Goal: Information Seeking & Learning: Learn about a topic

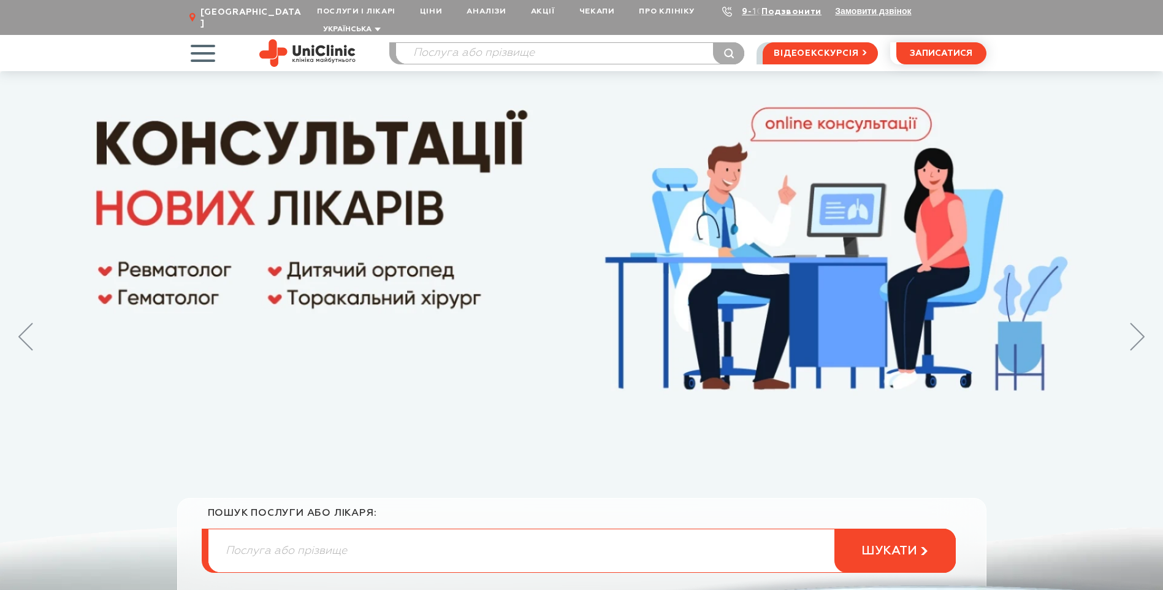
drag, startPoint x: 0, startPoint y: 0, endPoint x: 210, endPoint y: 32, distance: 212.7
click at [210, 32] on span "button" at bounding box center [202, 53] width 51 height 51
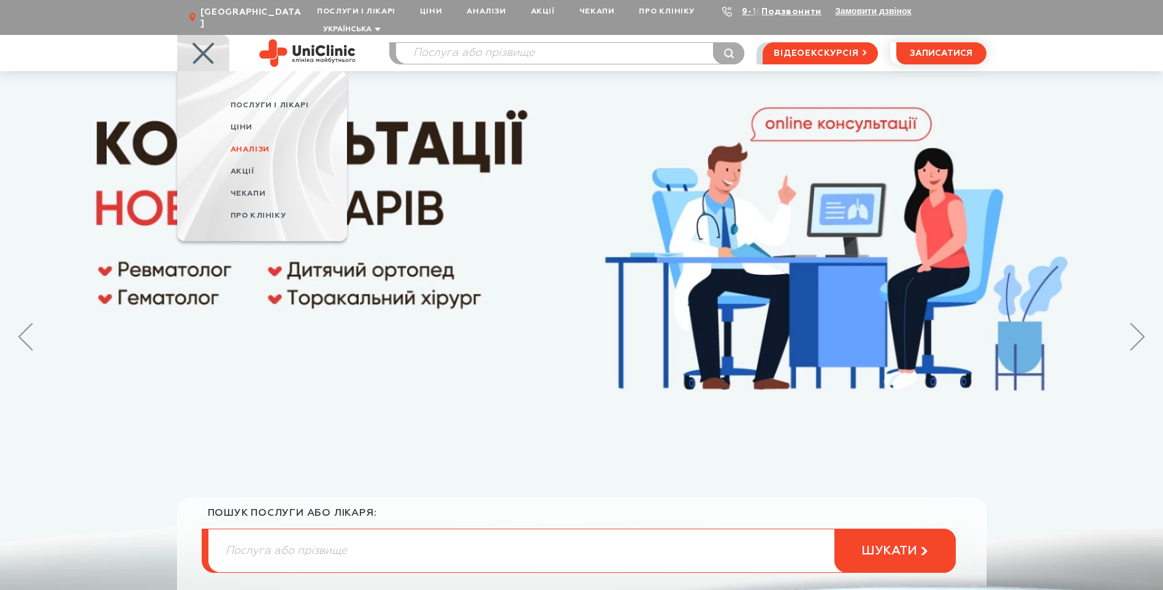
click at [232, 145] on span "Аналізи" at bounding box center [249, 149] width 39 height 8
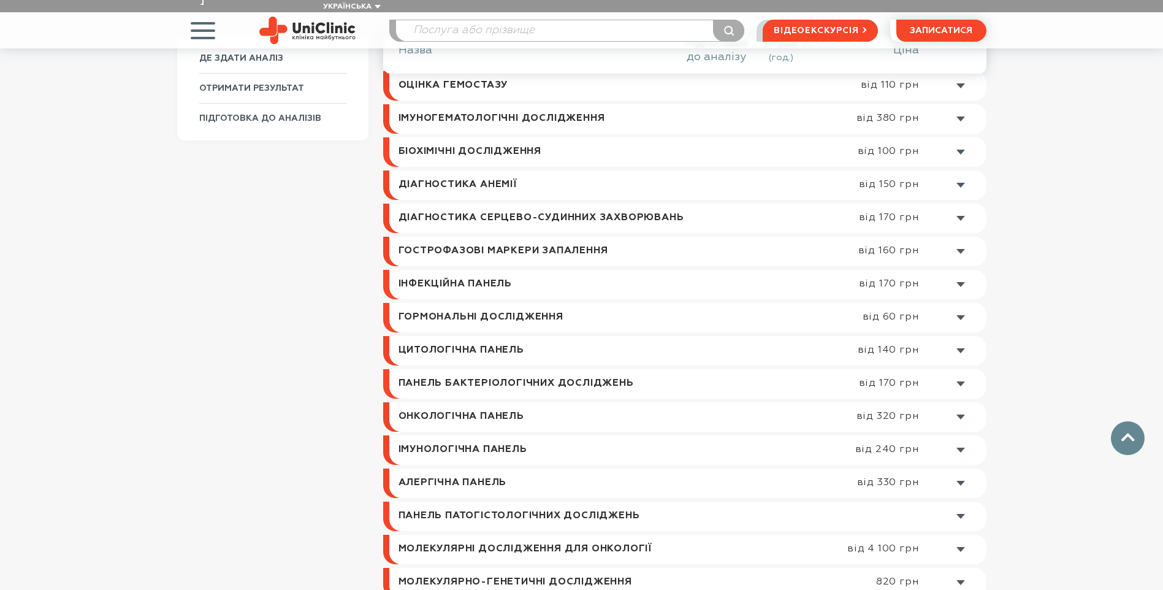
scroll to position [613, 0]
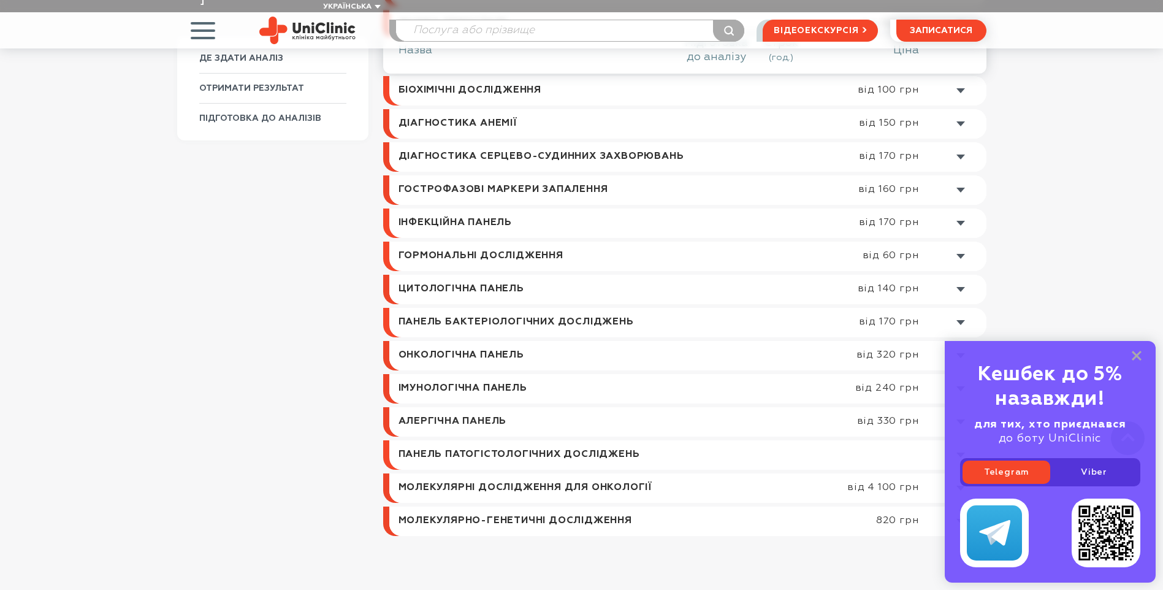
click at [550, 313] on link at bounding box center [687, 322] width 597 height 29
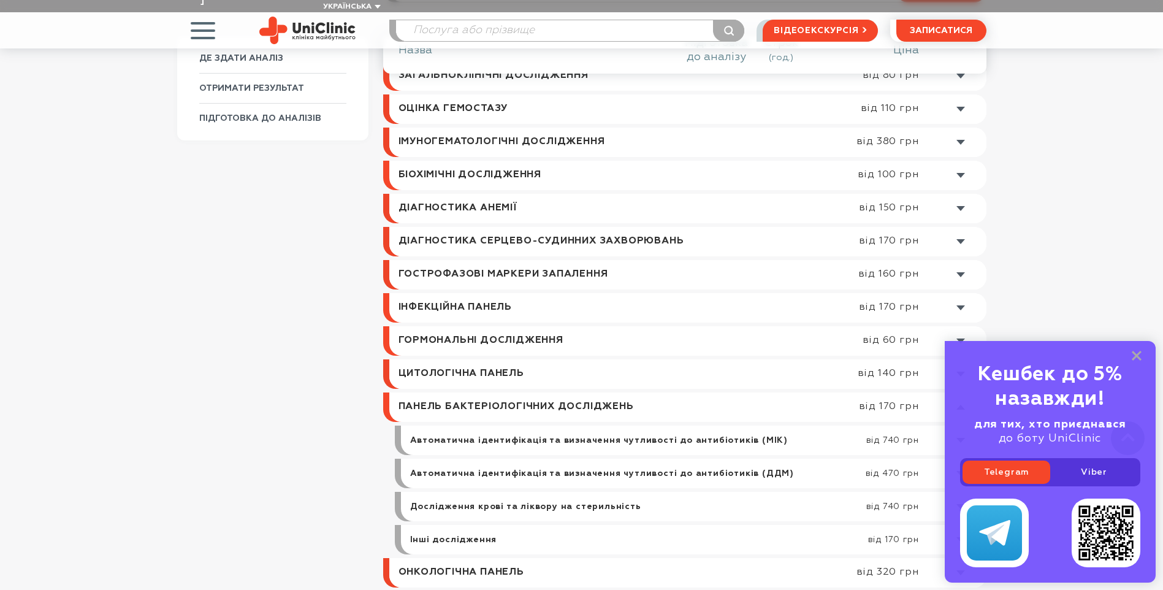
scroll to position [467, 0]
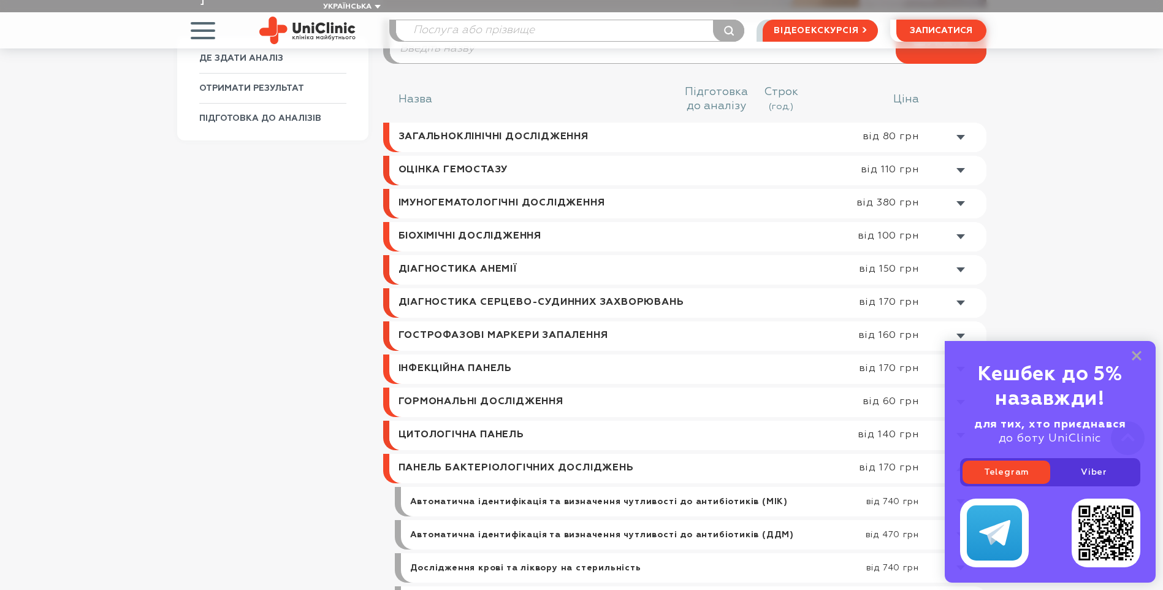
click at [536, 124] on link at bounding box center [687, 137] width 597 height 29
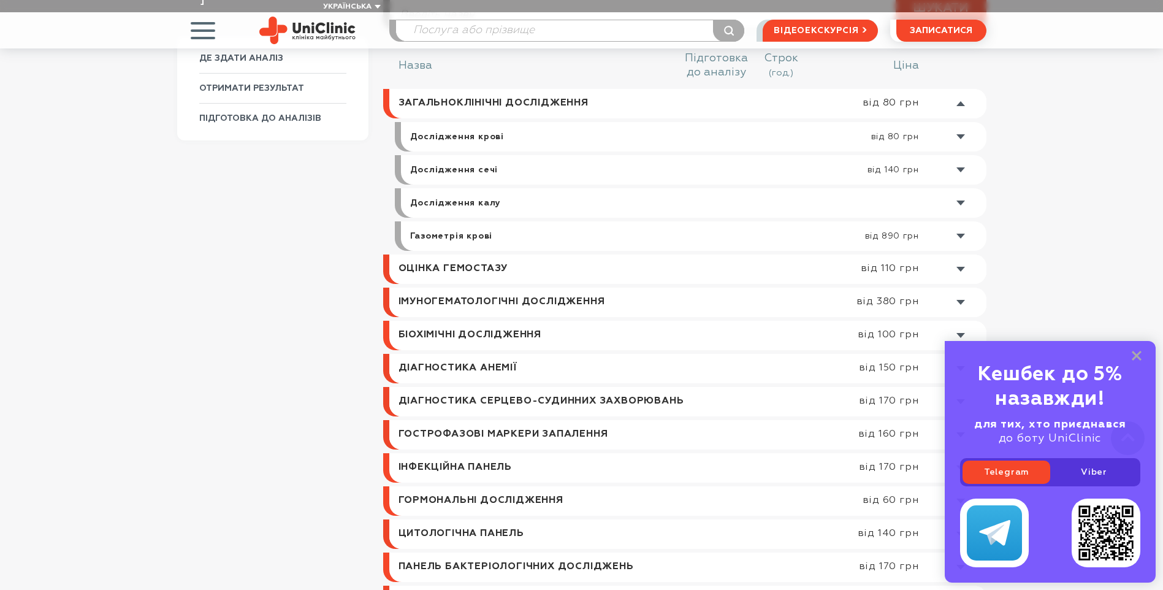
scroll to position [504, 0]
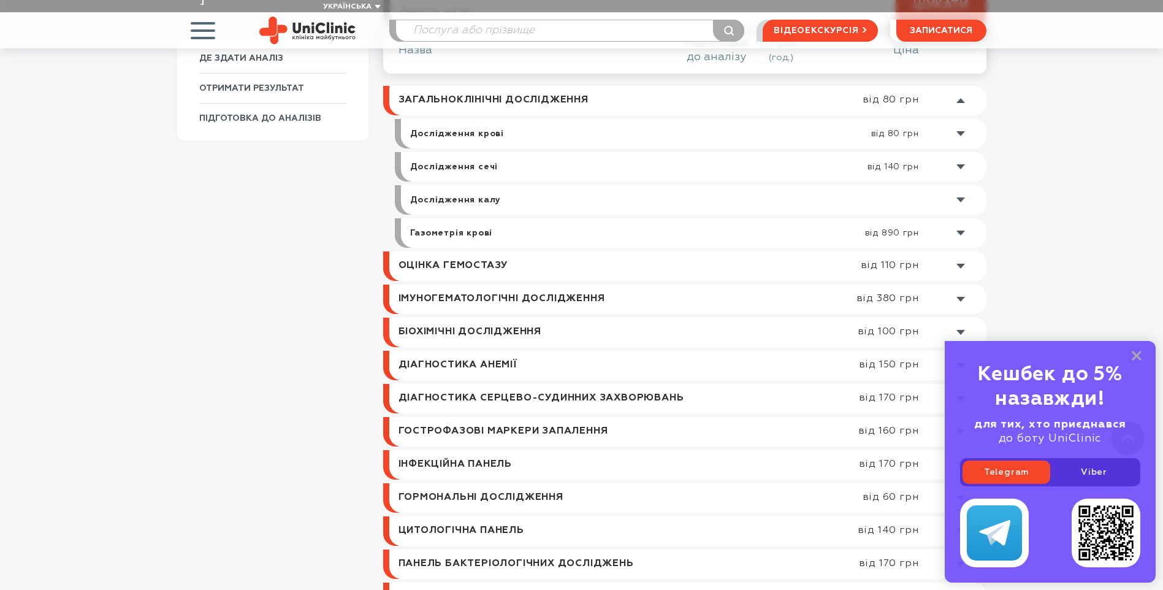
click at [493, 152] on link at bounding box center [696, 166] width 579 height 29
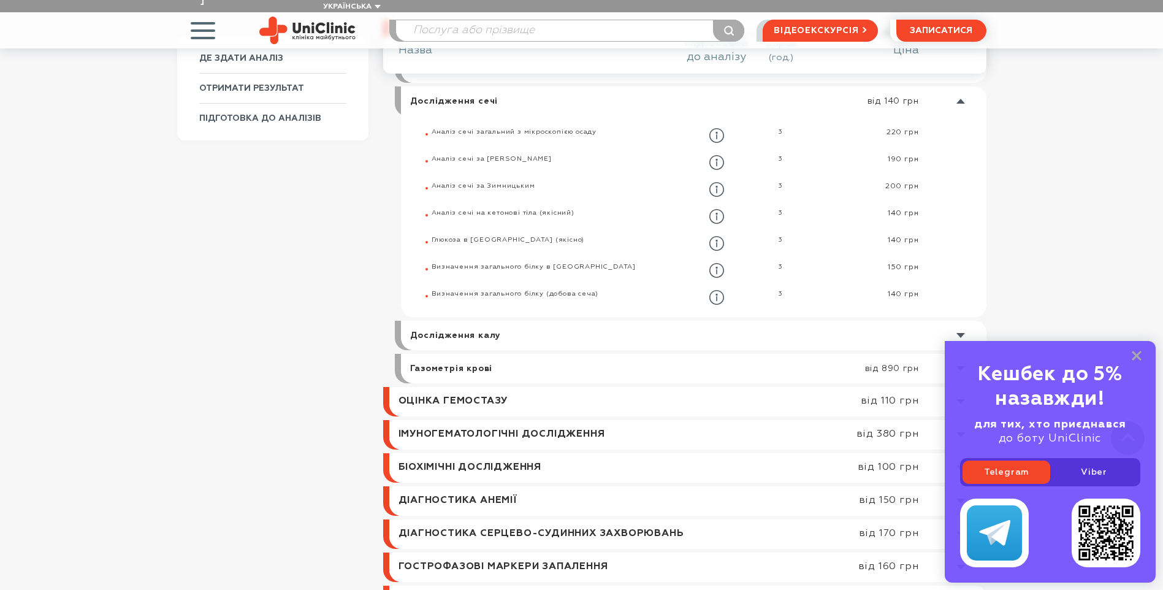
scroll to position [570, 0]
click at [446, 398] on link at bounding box center [690, 400] width 591 height 29
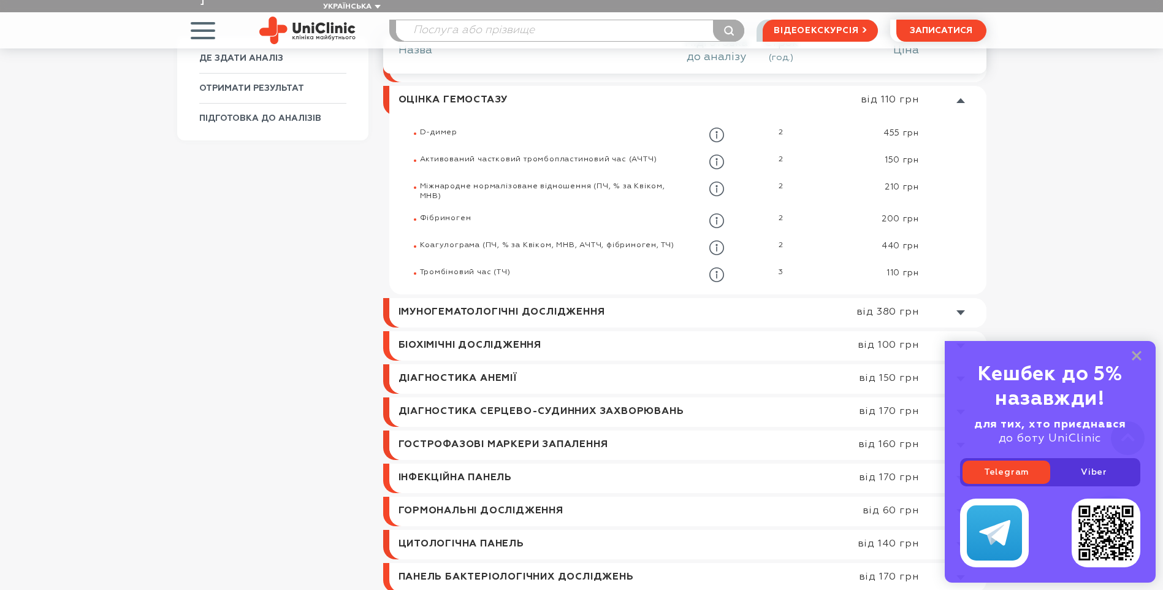
click at [445, 302] on link at bounding box center [690, 312] width 591 height 29
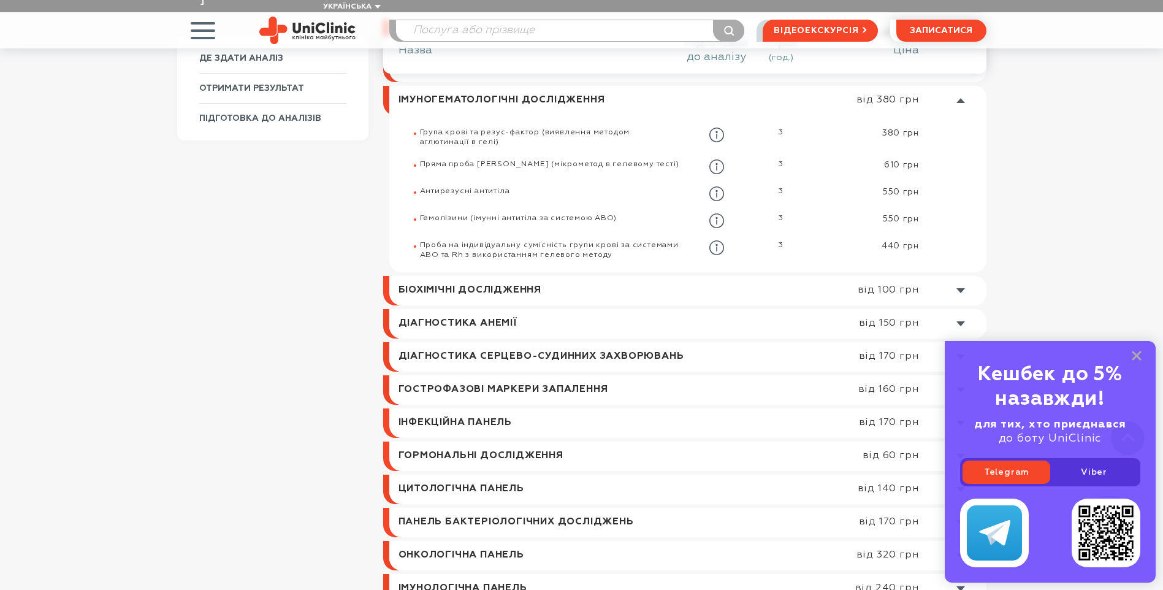
click at [443, 280] on link at bounding box center [687, 290] width 597 height 29
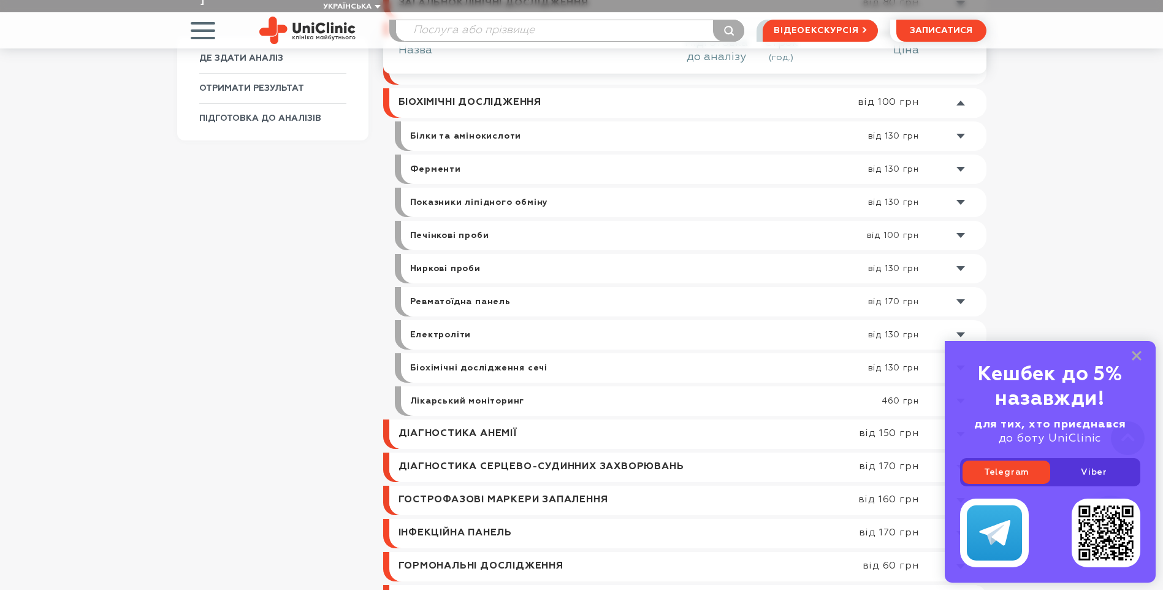
scroll to position [603, 0]
click at [458, 423] on link at bounding box center [690, 431] width 591 height 29
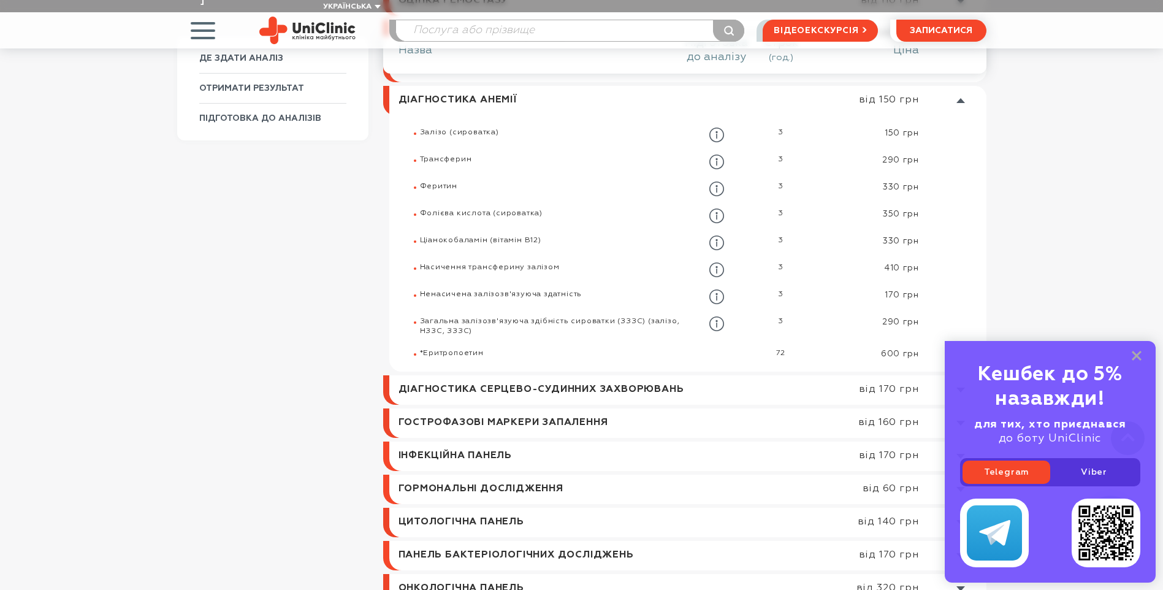
click at [462, 375] on link at bounding box center [690, 389] width 591 height 29
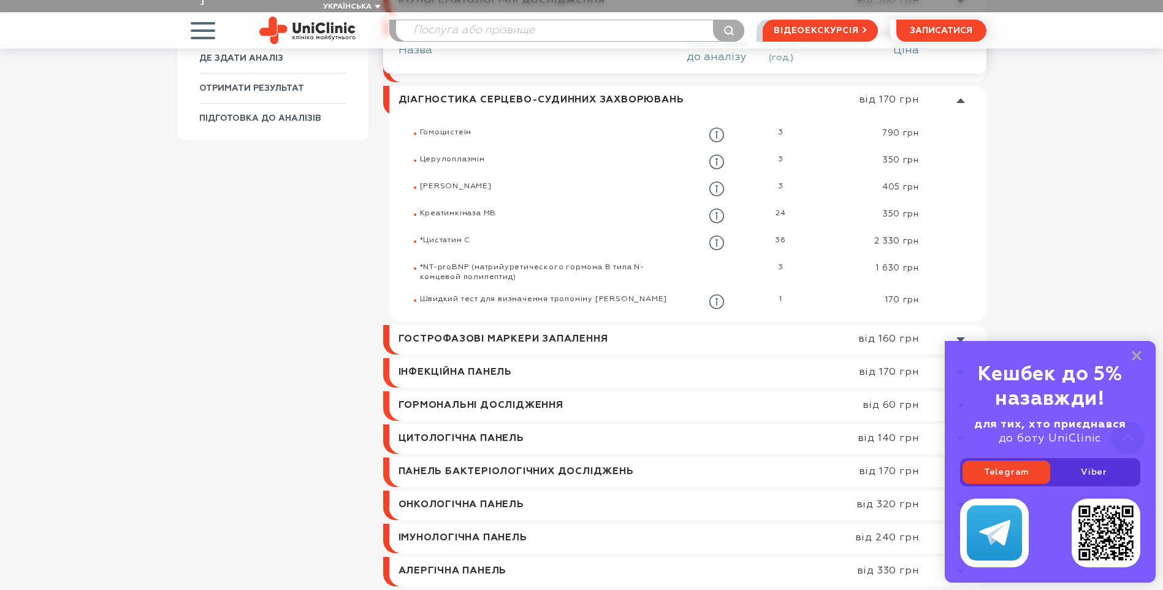
click at [487, 325] on link at bounding box center [690, 339] width 591 height 29
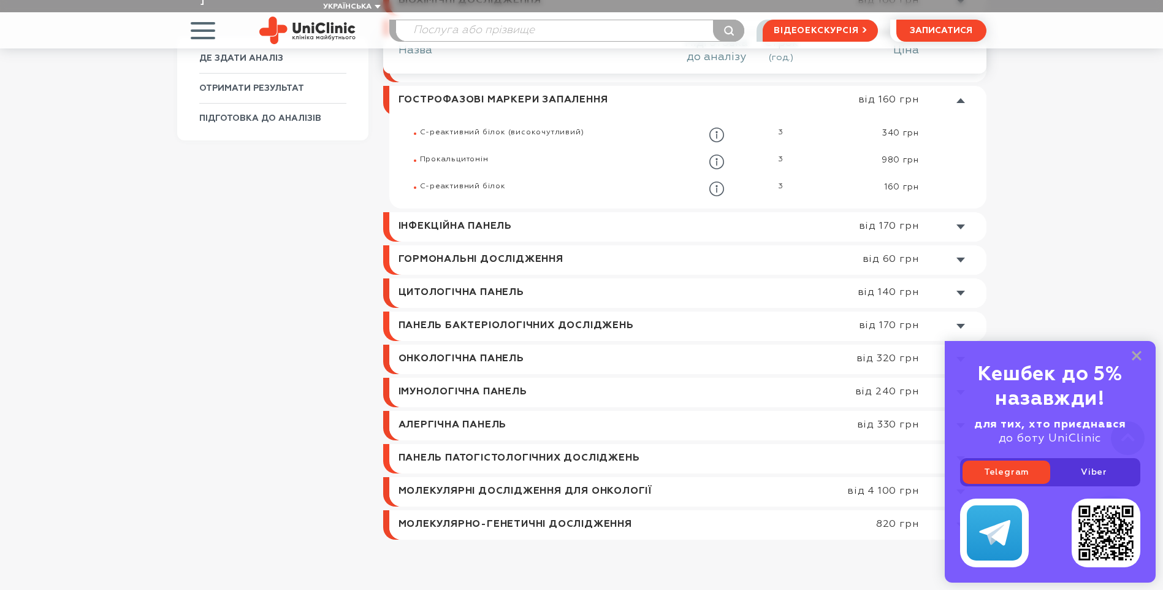
click at [466, 212] on link at bounding box center [687, 226] width 597 height 29
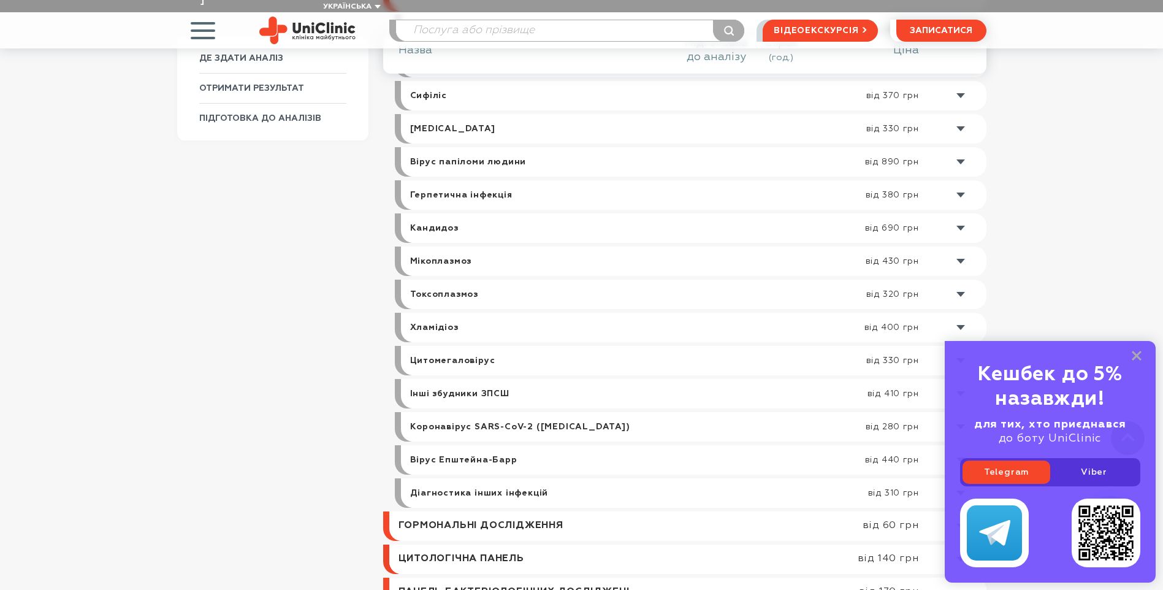
scroll to position [858, 0]
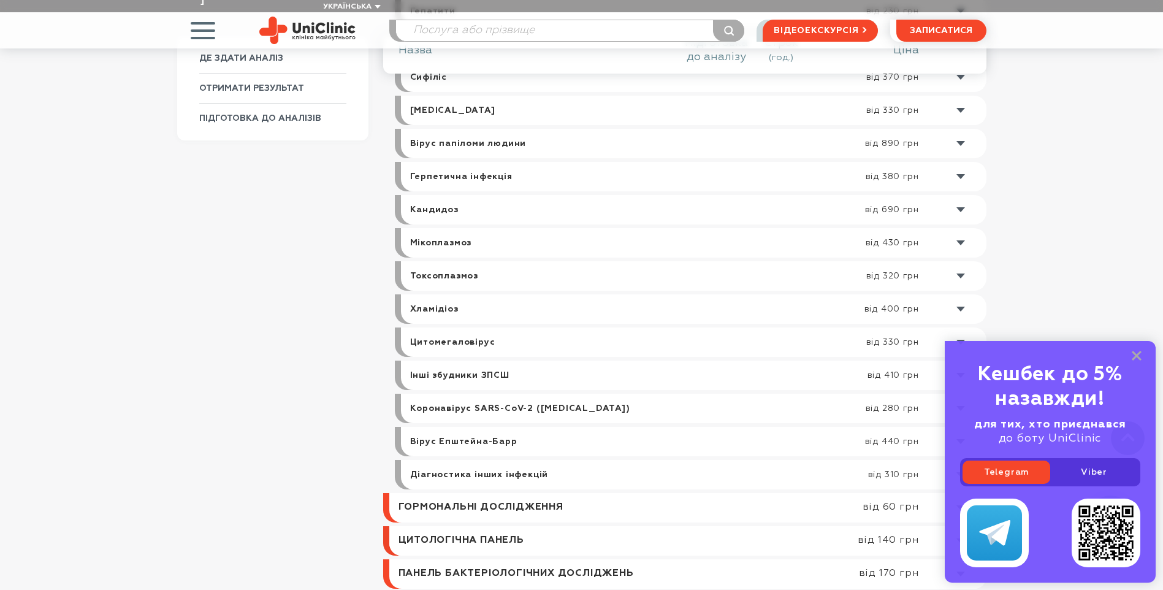
click at [447, 495] on link at bounding box center [687, 507] width 597 height 29
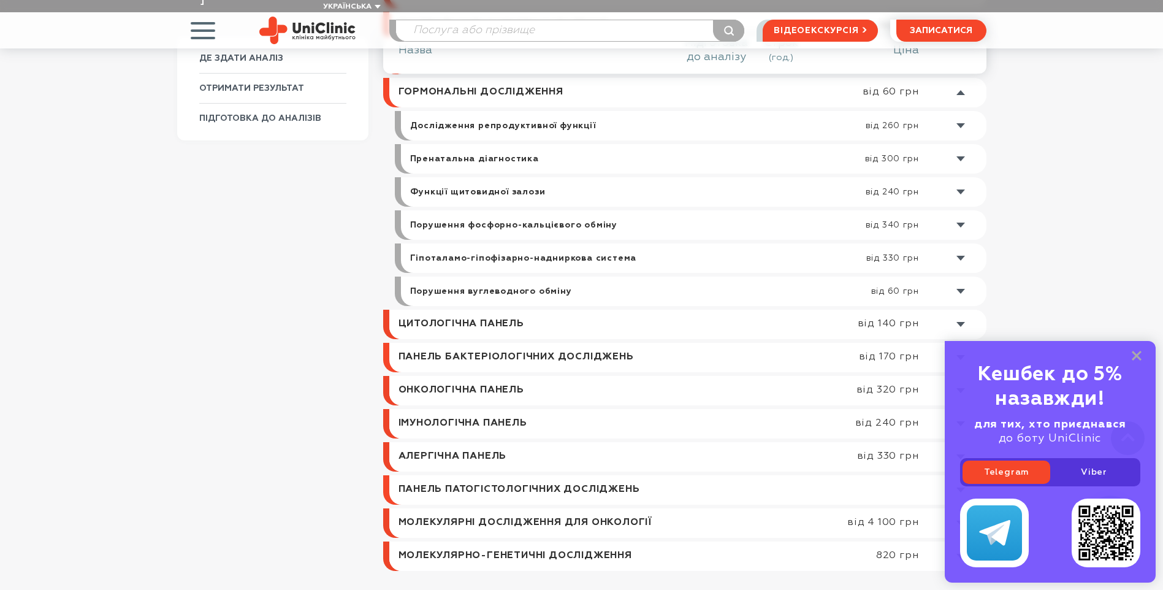
scroll to position [770, 0]
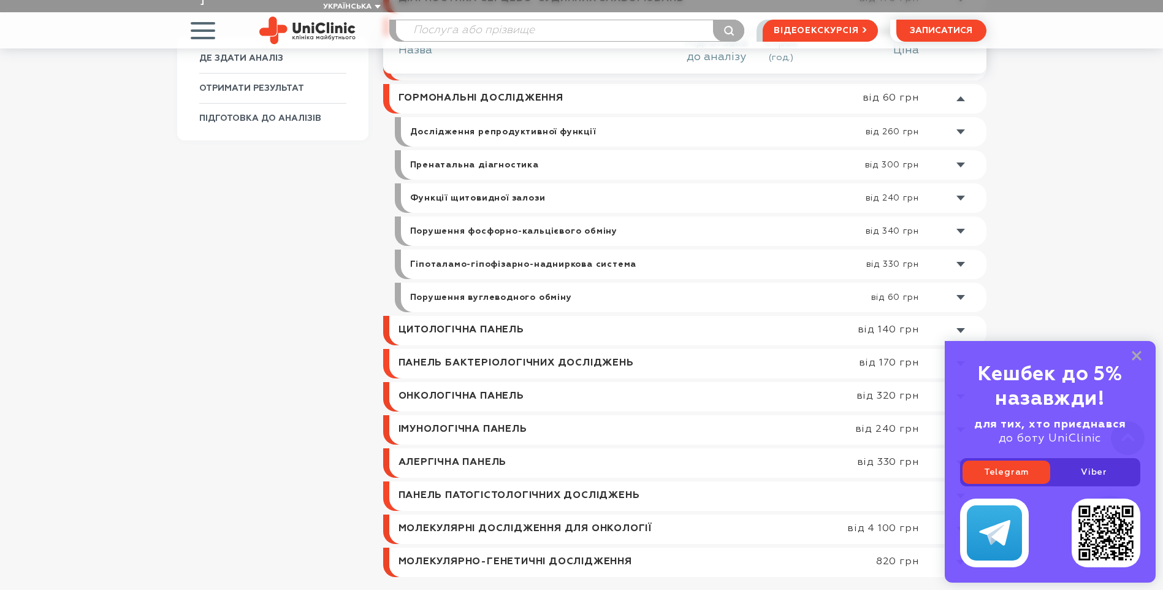
click at [470, 320] on link at bounding box center [690, 330] width 591 height 29
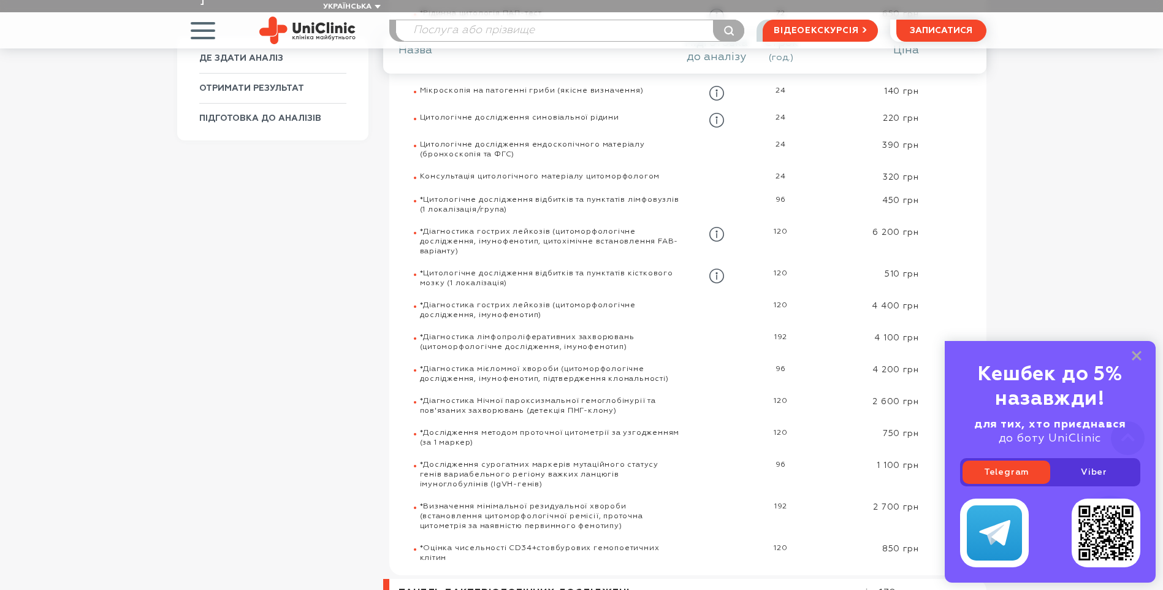
scroll to position [1599, 0]
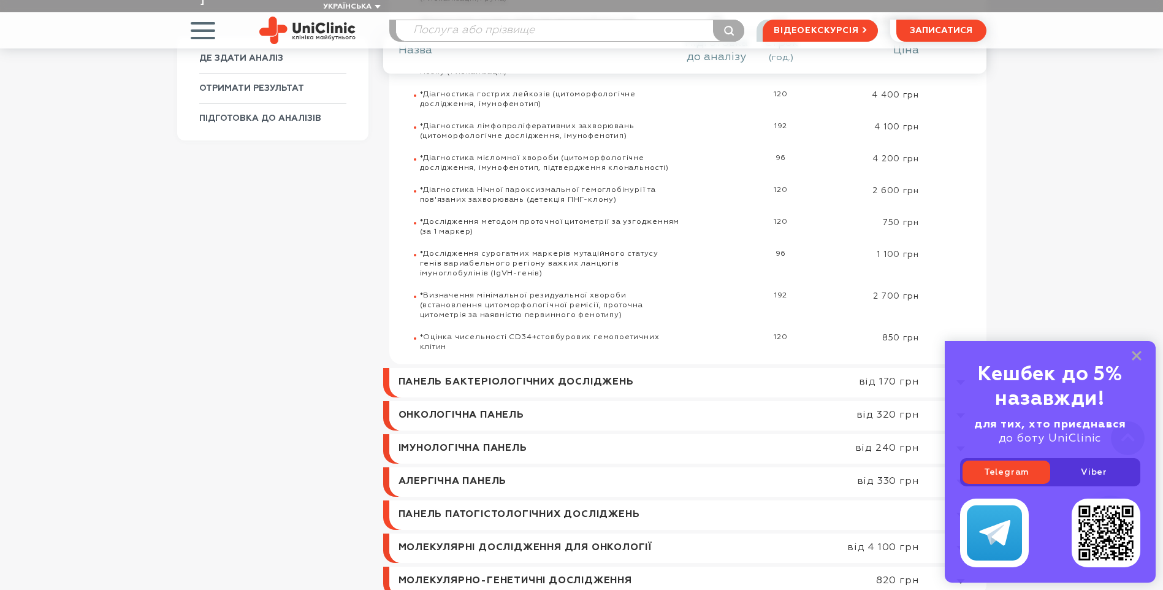
click at [456, 368] on link at bounding box center [687, 382] width 597 height 29
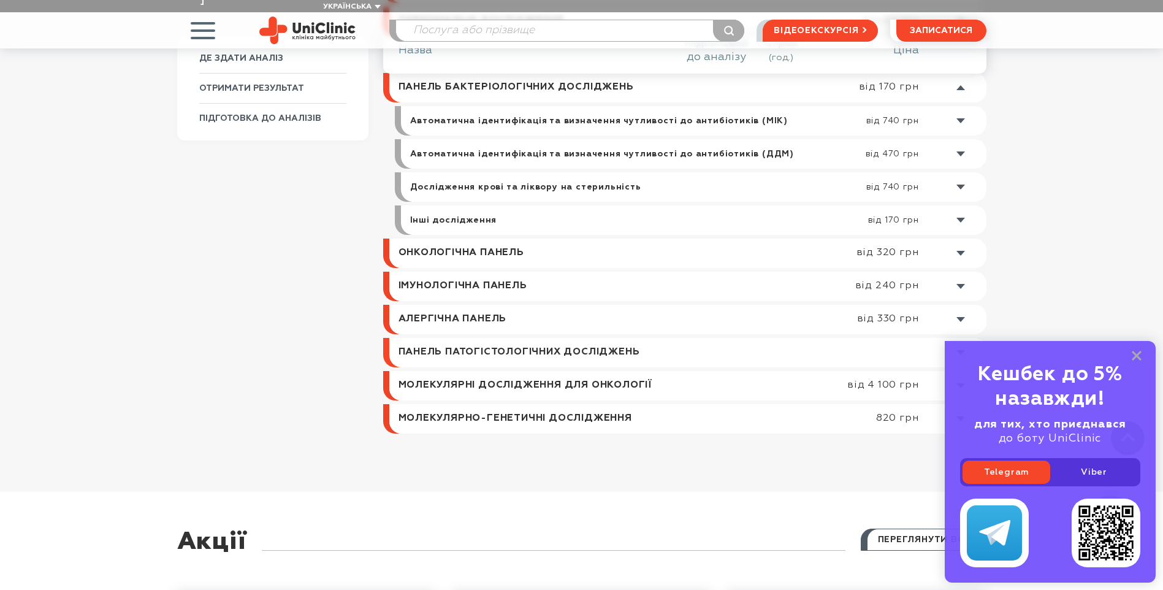
scroll to position [840, 0]
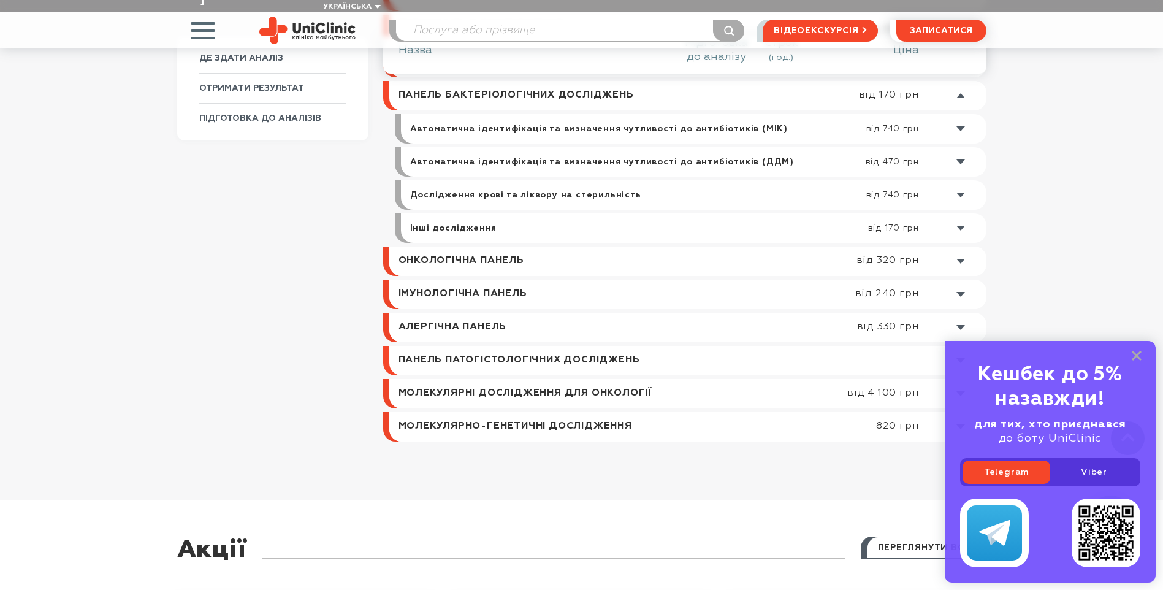
click at [565, 151] on link at bounding box center [696, 161] width 579 height 29
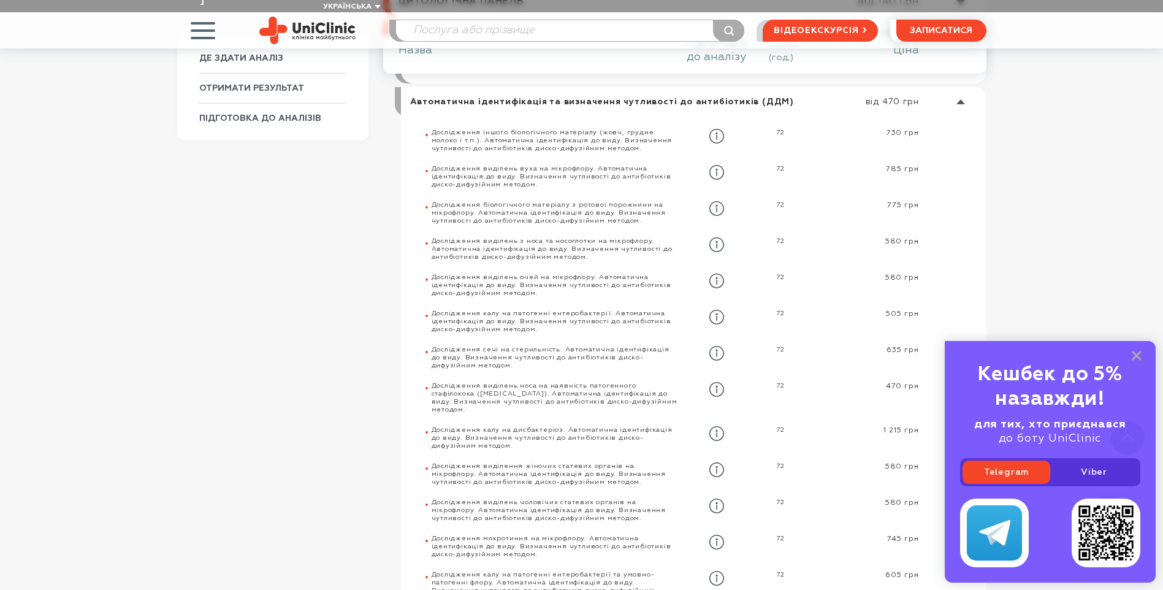
scroll to position [901, 0]
click at [721, 350] on icon "button" at bounding box center [716, 351] width 15 height 15
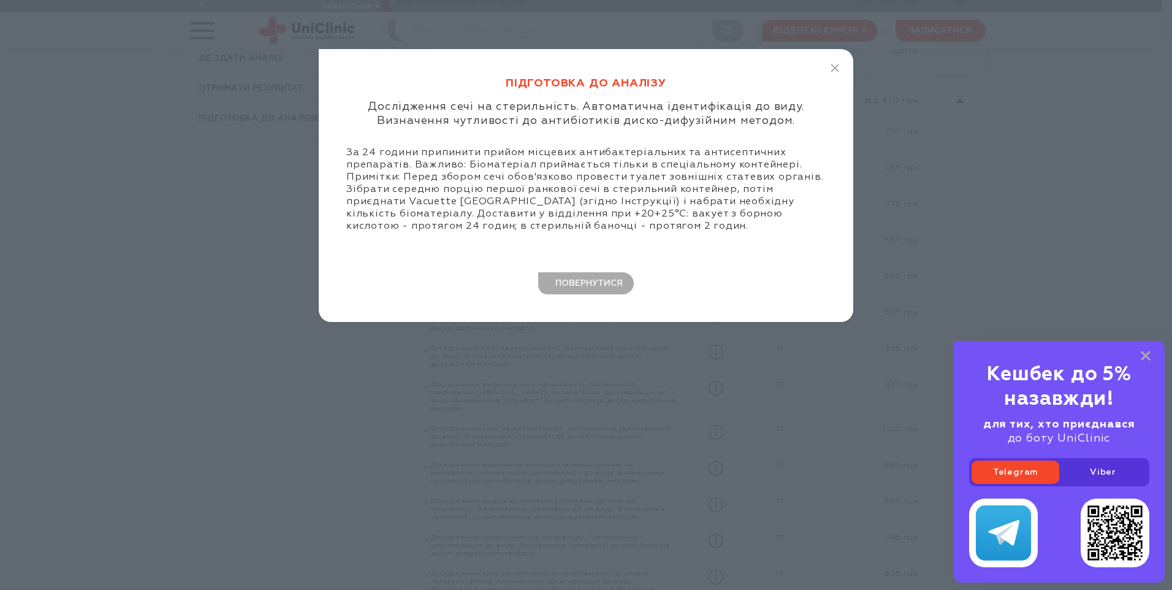
click at [841, 69] on div "Підготовка до аналізу Дослідження сечі на стерильність. Автоматична ідентифікац…" at bounding box center [586, 185] width 534 height 273
click at [833, 67] on line "button" at bounding box center [834, 67] width 7 height 7
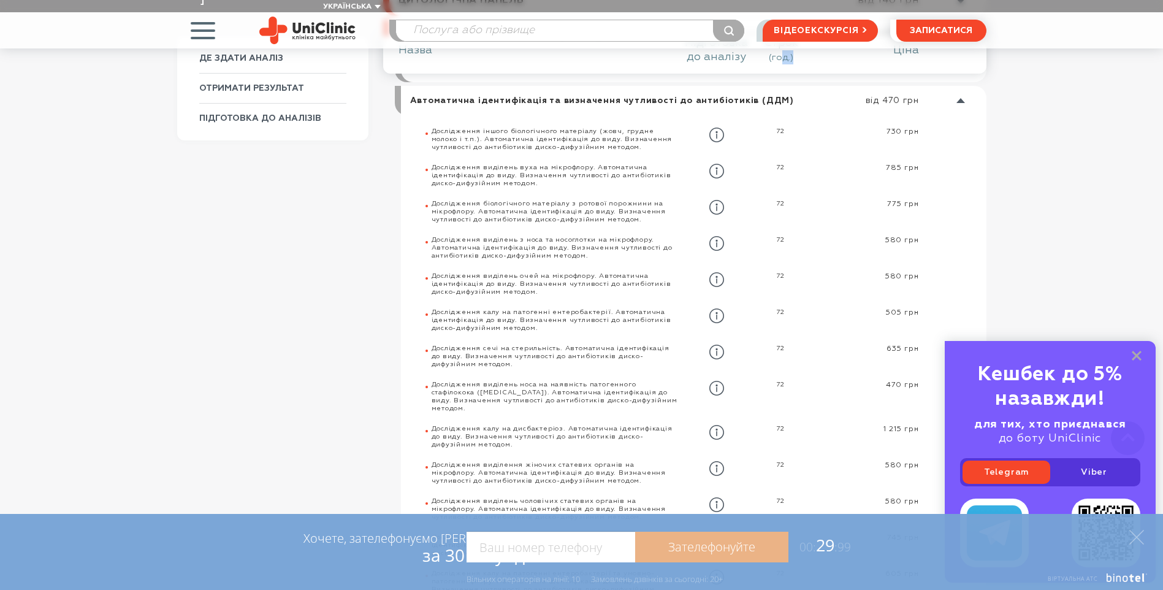
click at [805, 62] on div "Строк (год.)" at bounding box center [780, 50] width 55 height 28
